Goal: Check status: Check status

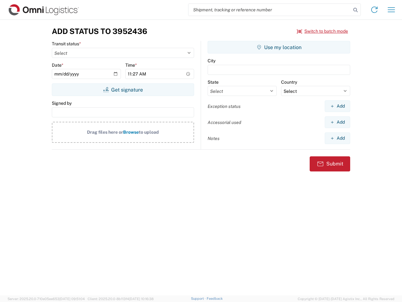
click at [270, 10] on input "search" at bounding box center [270, 10] width 163 height 12
click at [356, 10] on icon at bounding box center [355, 10] width 9 height 9
click at [375, 10] on icon at bounding box center [375, 10] width 10 height 10
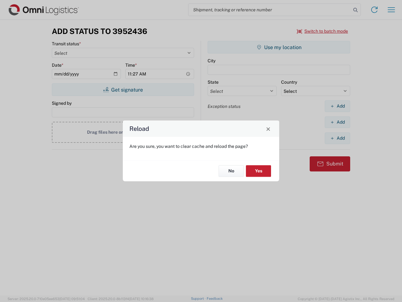
click at [392, 10] on div "Reload Are you sure, you want to clear cache and reload the page? No Yes" at bounding box center [201, 151] width 402 height 302
click at [323, 31] on div "Reload Are you sure, you want to clear cache and reload the page? No Yes" at bounding box center [201, 151] width 402 height 302
click at [123, 90] on div "Reload Are you sure, you want to clear cache and reload the page? No Yes" at bounding box center [201, 151] width 402 height 302
click at [279, 47] on div "Reload Are you sure, you want to clear cache and reload the page? No Yes" at bounding box center [201, 151] width 402 height 302
click at [337, 106] on div "Reload Are you sure, you want to clear cache and reload the page? No Yes" at bounding box center [201, 151] width 402 height 302
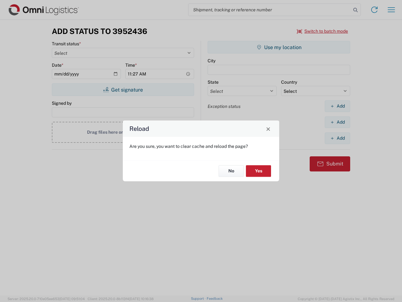
click at [337, 122] on div "Reload Are you sure, you want to clear cache and reload the page? No Yes" at bounding box center [201, 151] width 402 height 302
click at [337, 138] on div "Reload Are you sure, you want to clear cache and reload the page? No Yes" at bounding box center [201, 151] width 402 height 302
